Goal: Obtain resource: Download file/media

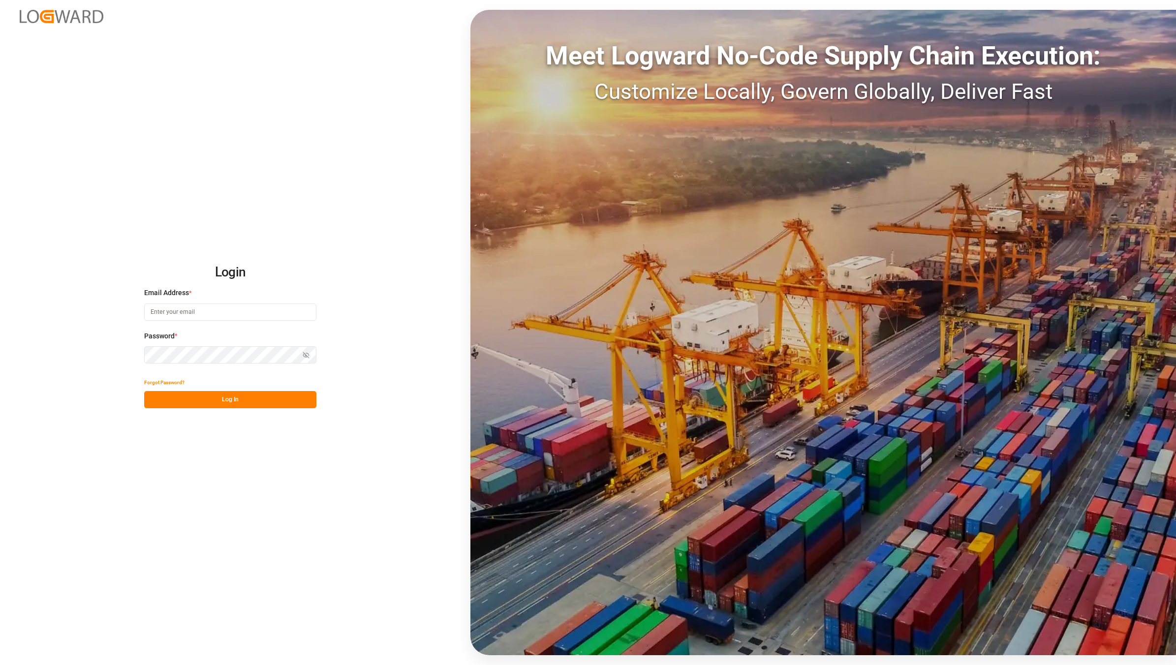
type input "[EMAIL_ADDRESS][DOMAIN_NAME]"
click at [1117, 429] on div "Meet Logward No-Code Supply Chain Execution: Customize Locally, Govern Globally…" at bounding box center [822, 332] width 705 height 645
click at [280, 402] on button "Log In" at bounding box center [230, 399] width 172 height 17
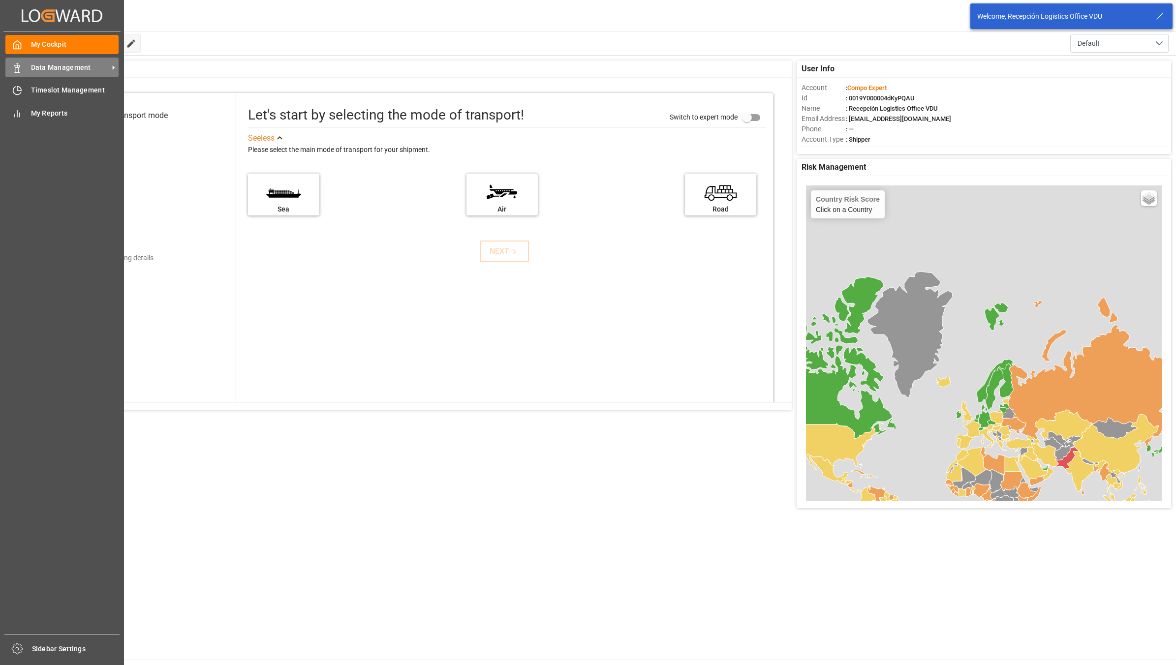
click at [22, 65] on div "Data Management Data Management" at bounding box center [61, 67] width 113 height 19
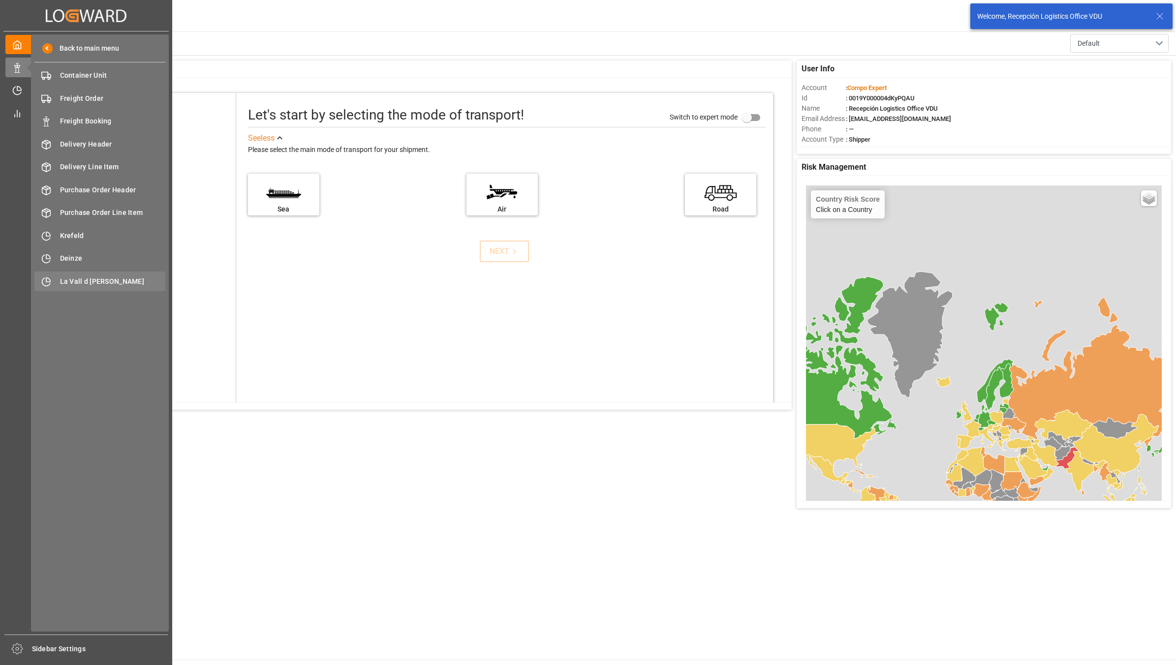
click at [72, 275] on div "La Vall d Uixo [GEOGRAPHIC_DATA]" at bounding box center [99, 281] width 131 height 19
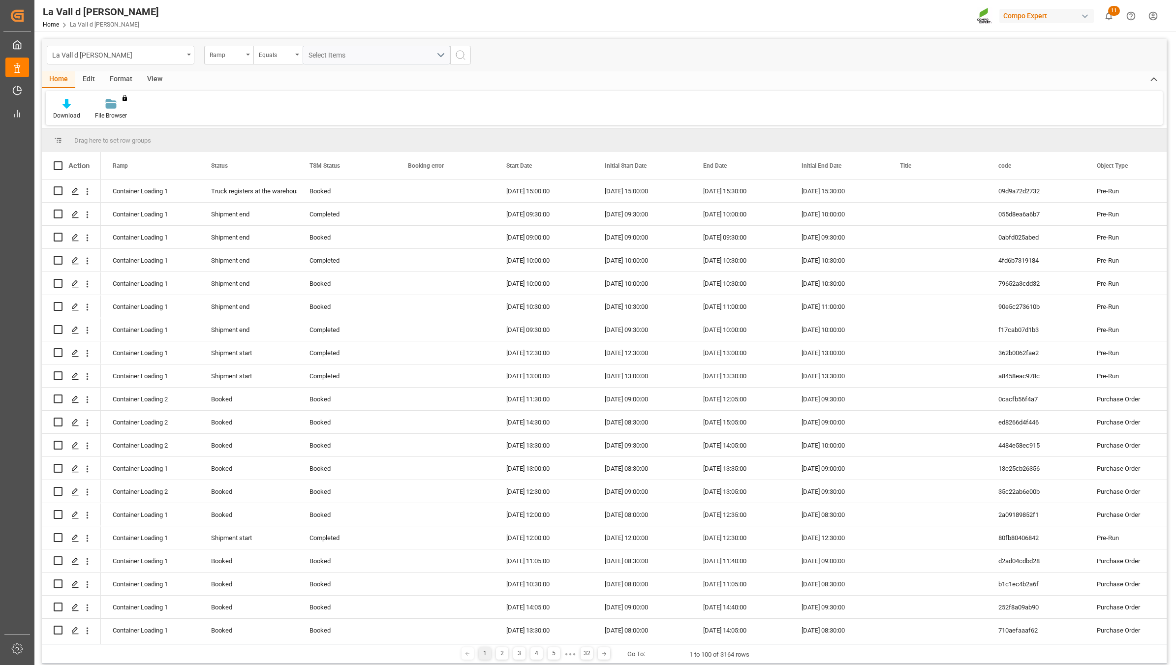
click at [151, 77] on div "View" at bounding box center [155, 79] width 30 height 17
click at [843, 632] on div "[DATE] 08:30:00" at bounding box center [838, 630] width 98 height 23
click at [170, 108] on icon at bounding box center [170, 104] width 7 height 10
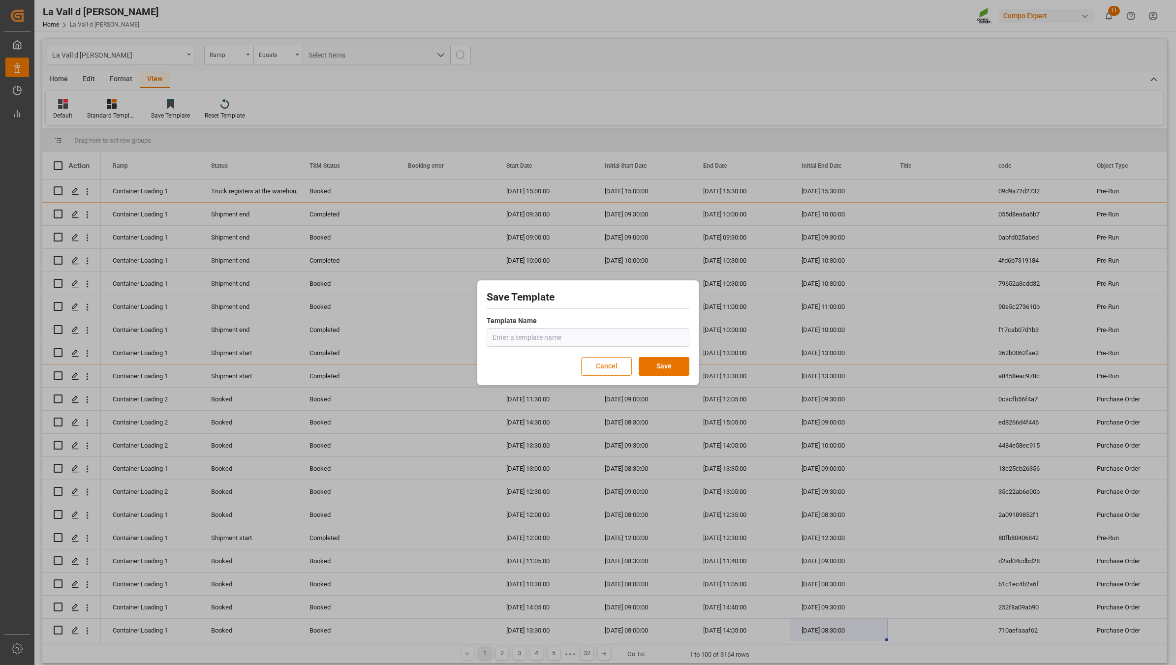
click at [618, 367] on button "Cancel" at bounding box center [606, 366] width 51 height 19
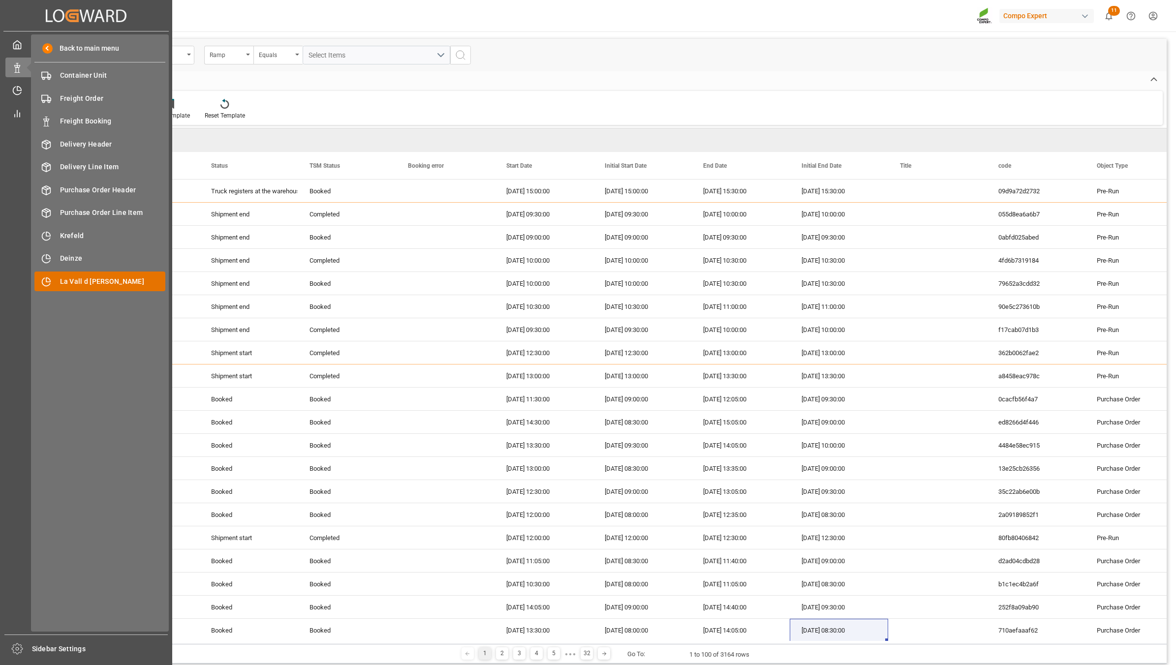
drag, startPoint x: 99, startPoint y: 291, endPoint x: 102, endPoint y: 285, distance: 6.4
click at [99, 291] on div "Back to main menu Container Unit Container Unit Freight Order Freight Order Fre…" at bounding box center [100, 332] width 138 height 597
click at [102, 285] on span "La Vall d [PERSON_NAME]" at bounding box center [113, 281] width 106 height 10
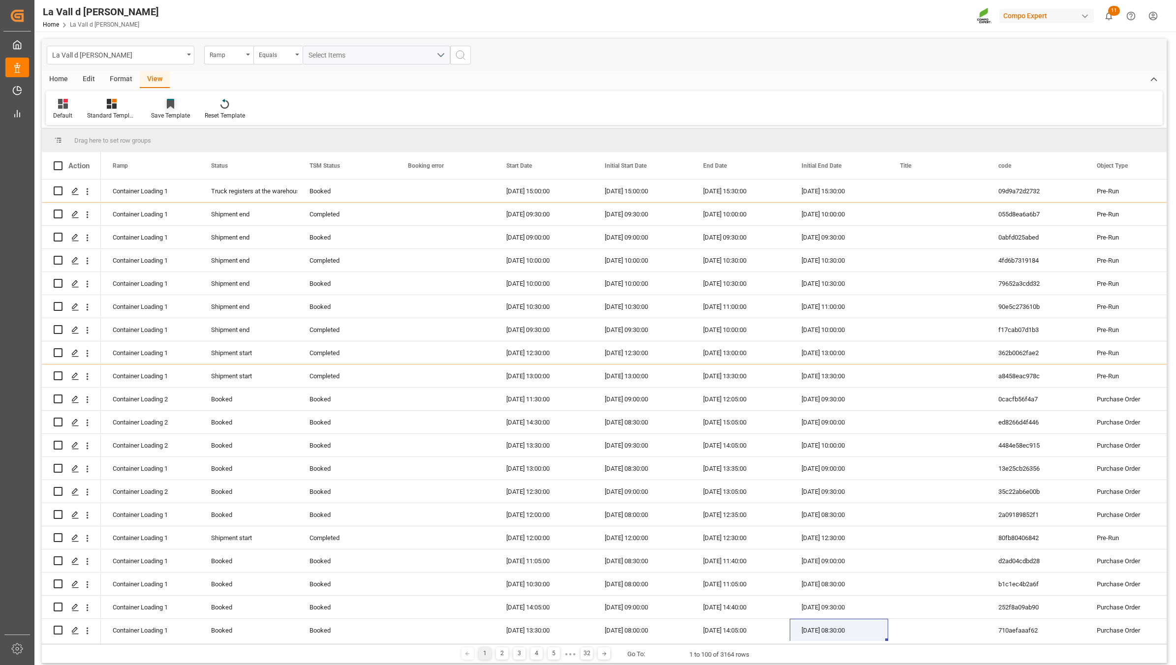
click at [164, 104] on div at bounding box center [170, 103] width 39 height 10
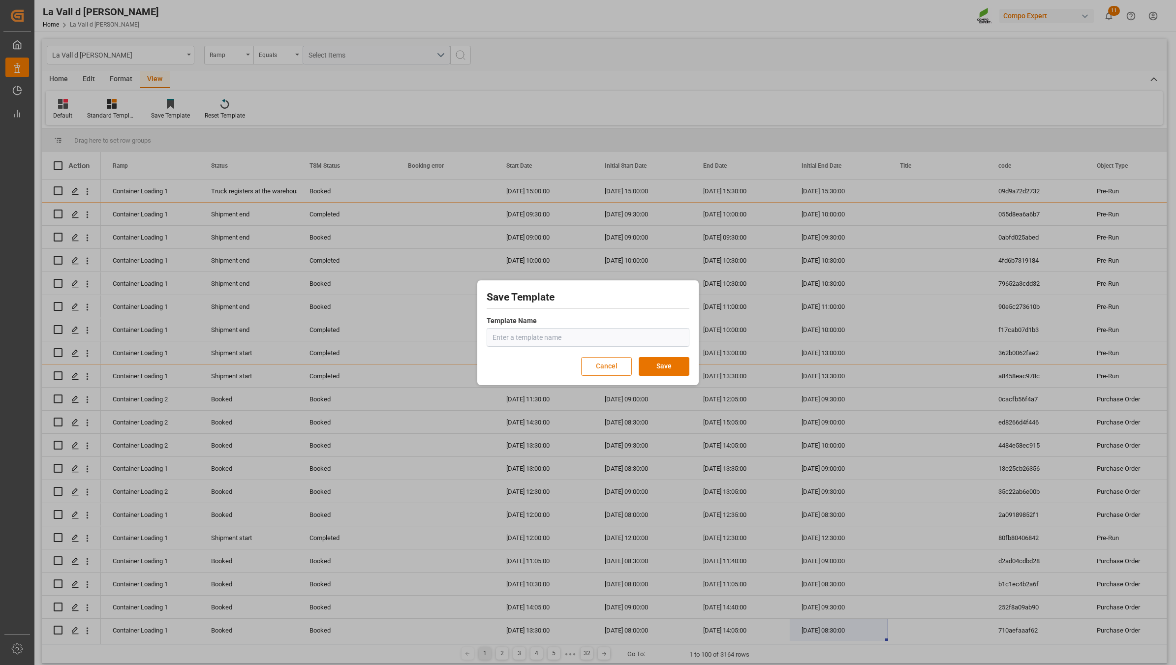
click at [620, 365] on button "Cancel" at bounding box center [606, 366] width 51 height 19
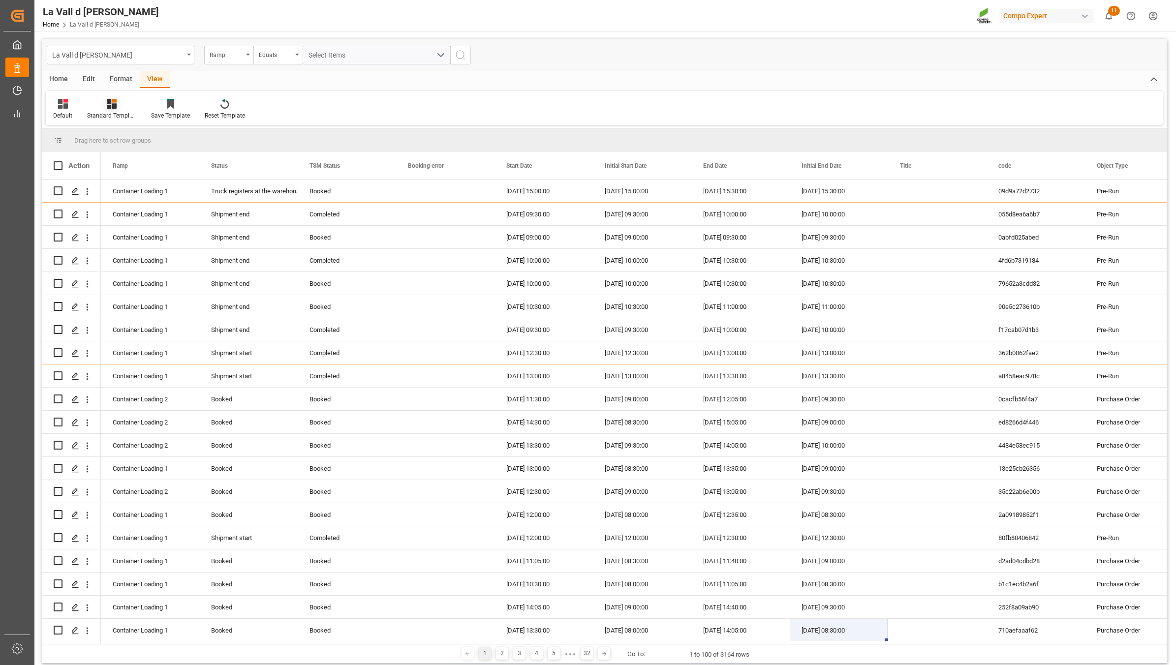
click at [103, 116] on div "Standard Templates" at bounding box center [111, 115] width 49 height 9
click at [141, 139] on div "VDU Overview Carretileros" at bounding box center [138, 139] width 86 height 10
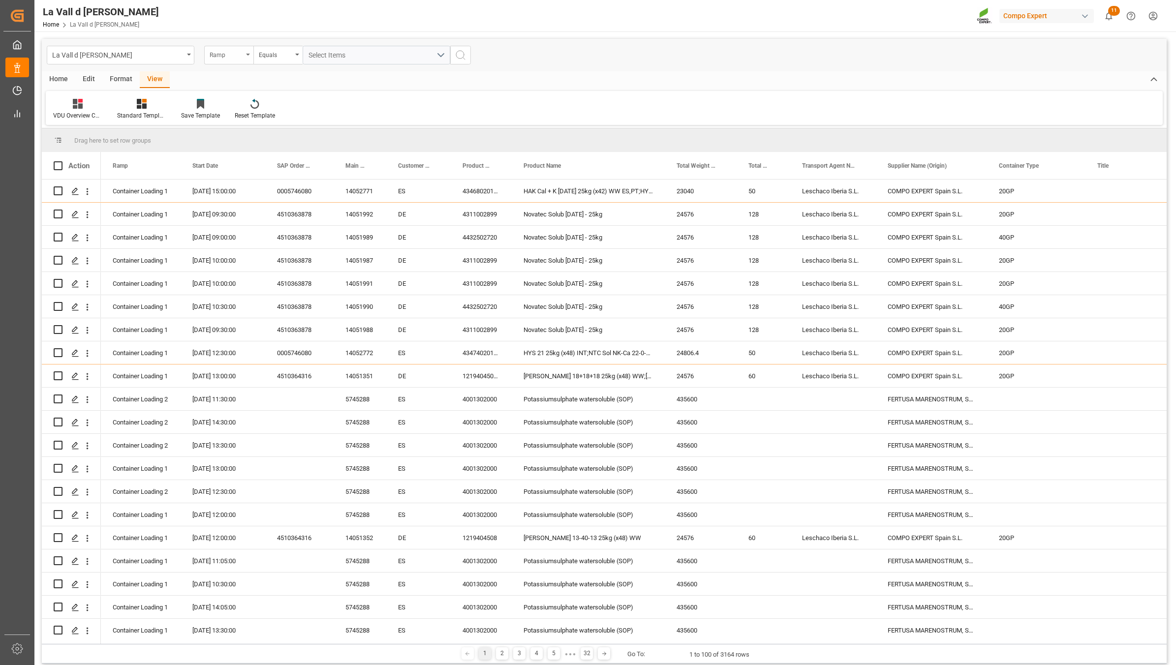
drag, startPoint x: 225, startPoint y: 52, endPoint x: 226, endPoint y: 61, distance: 9.9
click at [226, 52] on div "Ramp" at bounding box center [226, 53] width 33 height 11
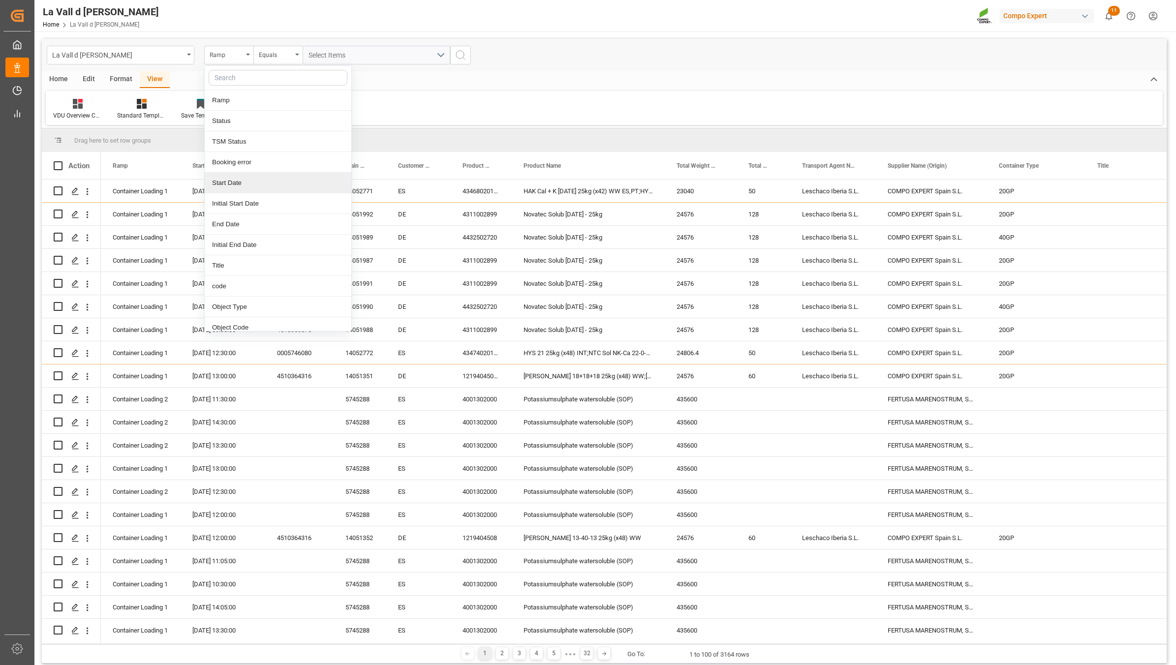
click at [240, 182] on div "Start Date" at bounding box center [278, 183] width 147 height 21
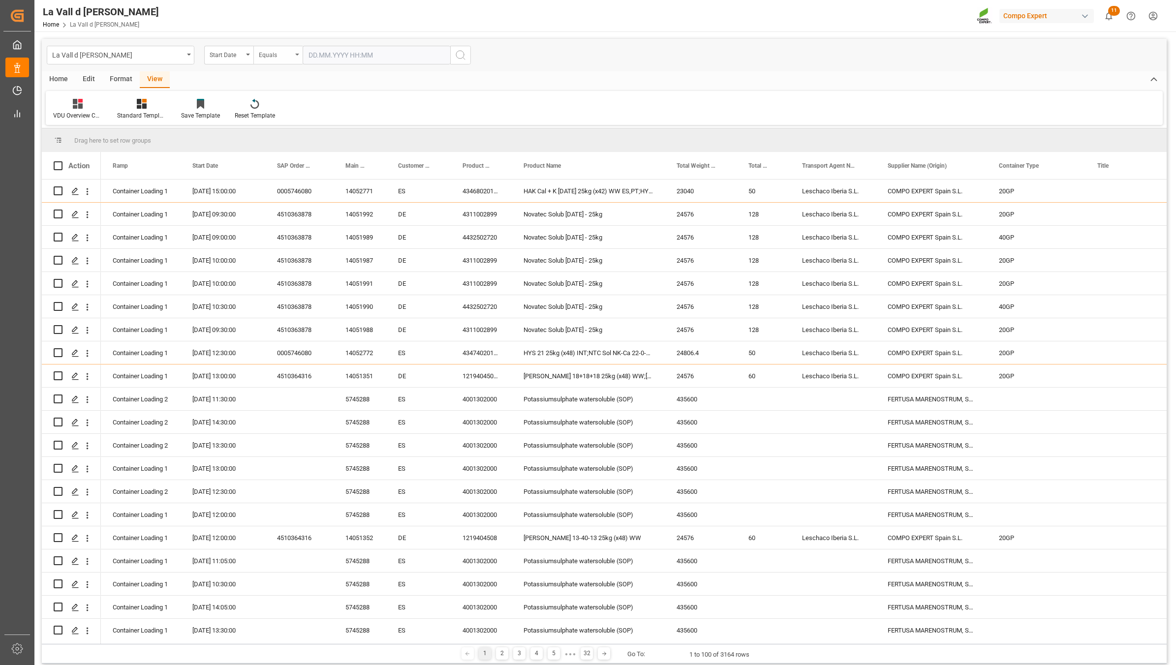
click at [279, 58] on div "Equals" at bounding box center [275, 53] width 33 height 11
click at [279, 185] on div "In range" at bounding box center [327, 183] width 147 height 21
click at [363, 58] on input "text" at bounding box center [339, 55] width 74 height 19
click at [372, 178] on div "25" at bounding box center [373, 173] width 12 height 12
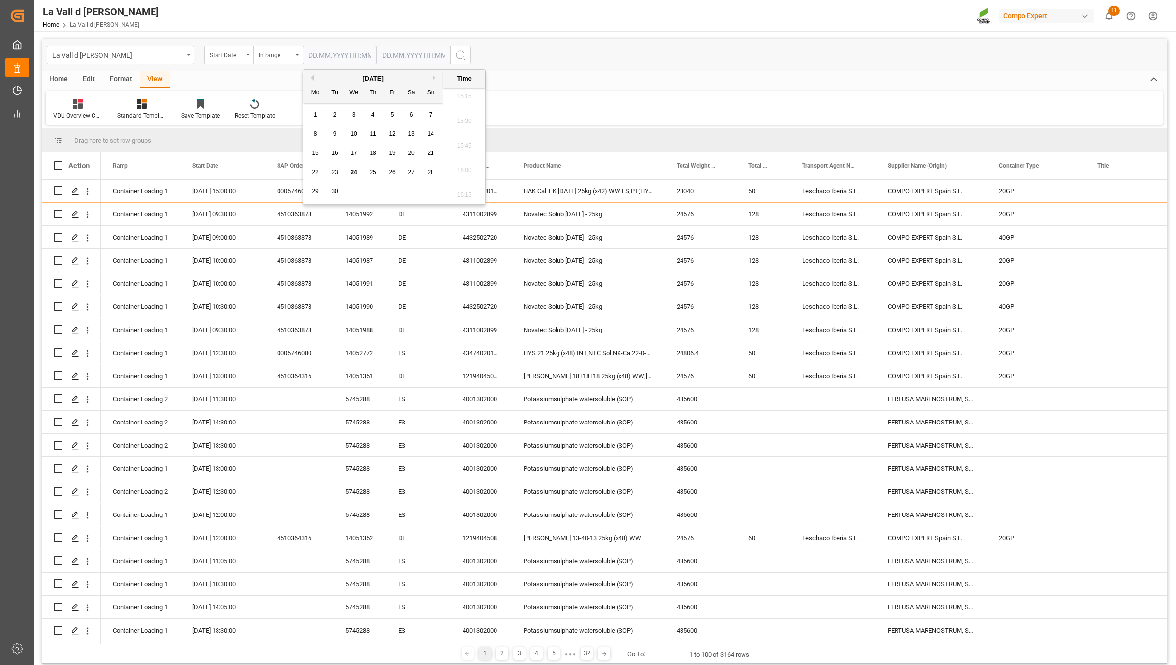
type input "[DATE] 00:00"
click at [421, 58] on input "text" at bounding box center [413, 55] width 74 height 19
click at [447, 173] on span "25" at bounding box center [446, 172] width 6 height 7
type input "[DATE] 00:00"
click at [465, 54] on icon "search button" at bounding box center [460, 55] width 12 height 12
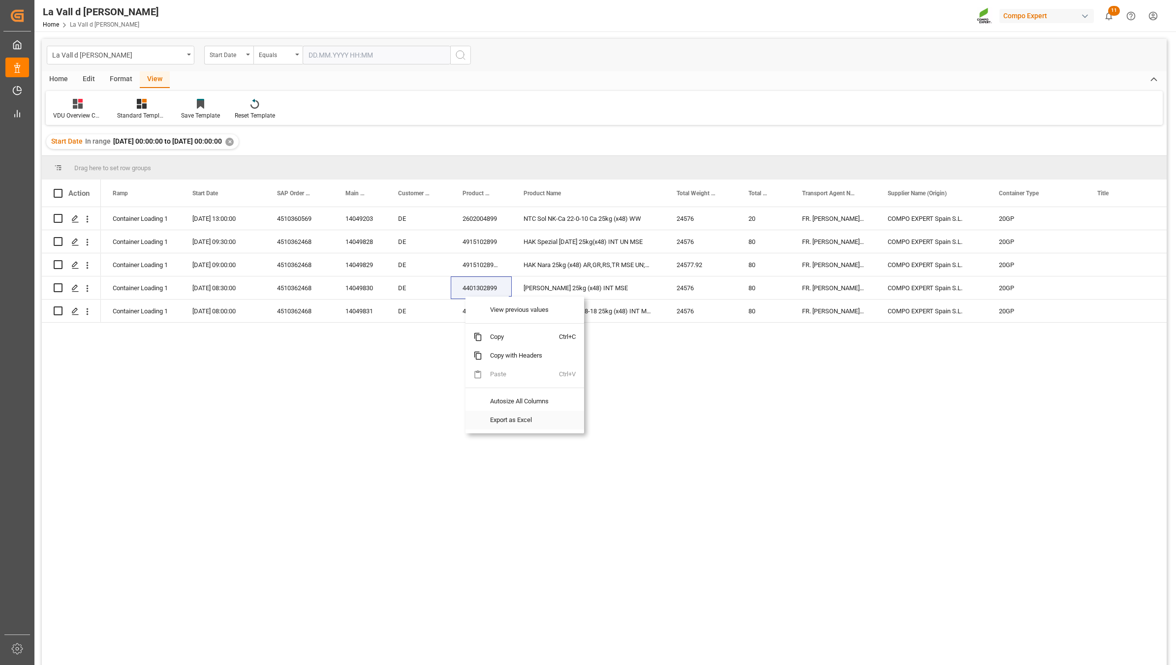
click at [560, 417] on span at bounding box center [569, 420] width 21 height 19
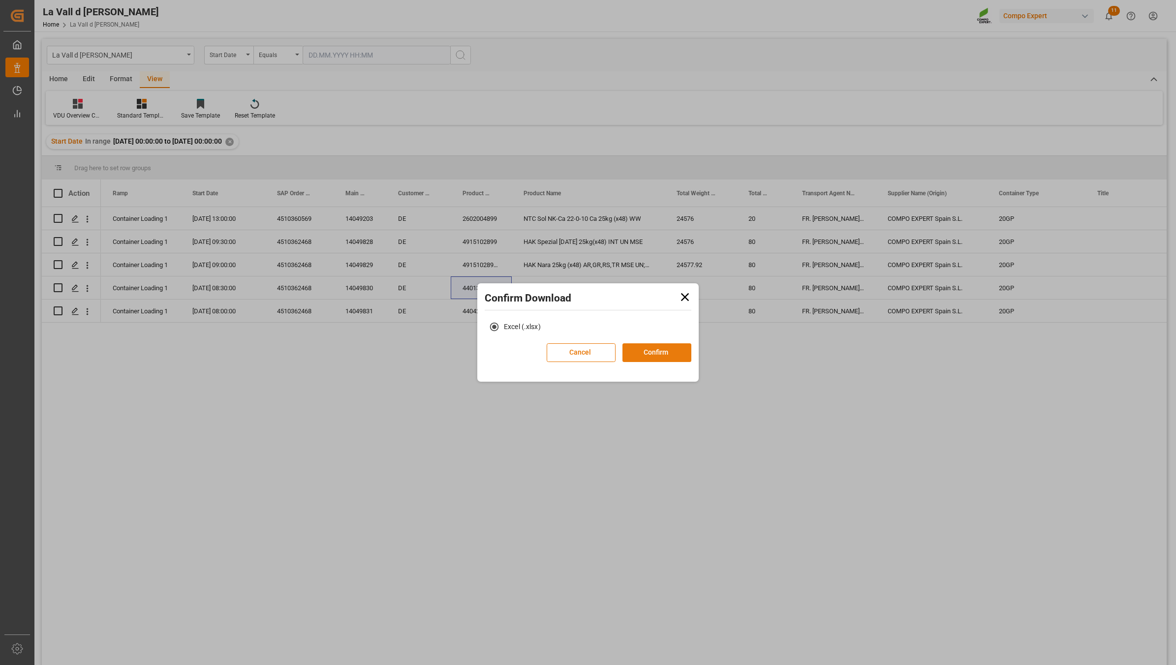
click at [642, 350] on button "Confirm" at bounding box center [656, 352] width 69 height 19
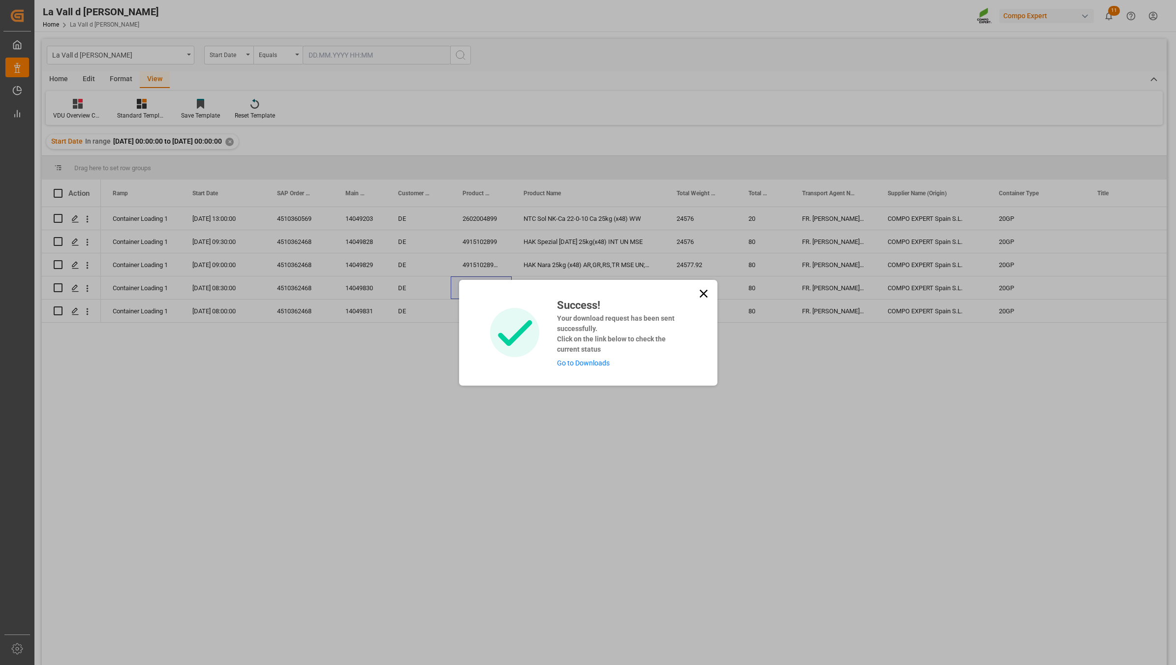
click at [581, 364] on link "Go to Downloads" at bounding box center [583, 363] width 53 height 8
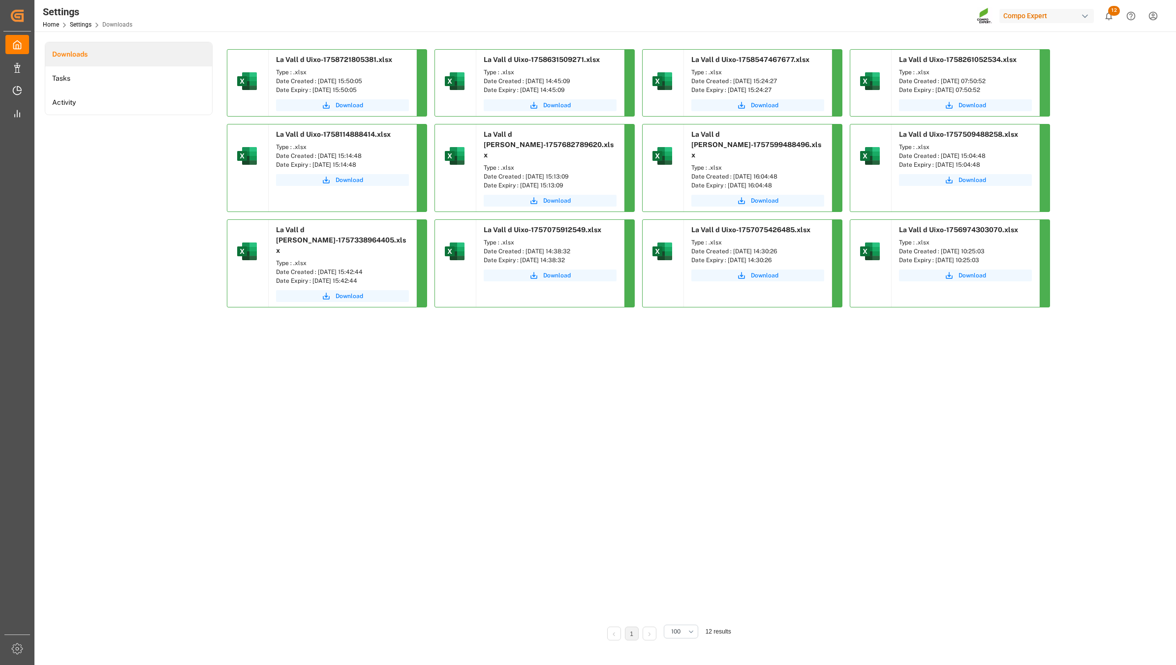
click at [338, 111] on div "Download" at bounding box center [343, 106] width 148 height 19
click at [340, 104] on span "Download" at bounding box center [349, 105] width 28 height 9
